Goal: Register for event/course

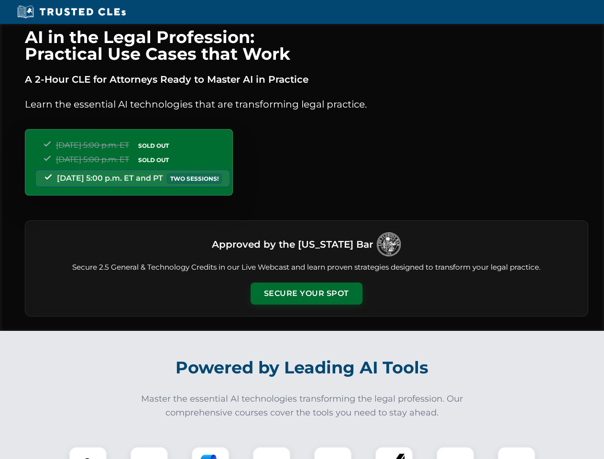
click at [306, 294] on button "Secure Your Spot" at bounding box center [307, 294] width 112 height 22
click at [88, 453] on img at bounding box center [88, 466] width 28 height 28
click at [149, 453] on div at bounding box center [149, 466] width 38 height 38
